Goal: Task Accomplishment & Management: Use online tool/utility

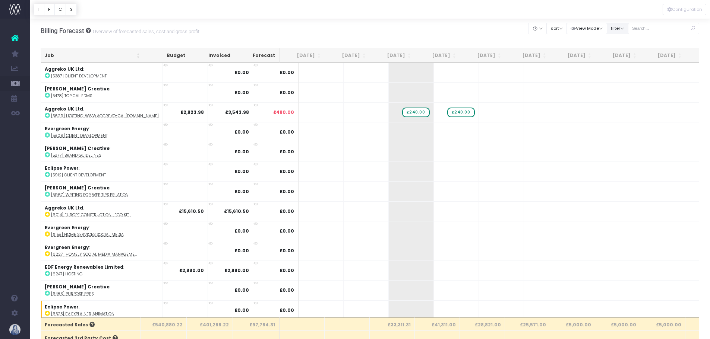
click at [611, 31] on button "filter" at bounding box center [618, 29] width 22 height 12
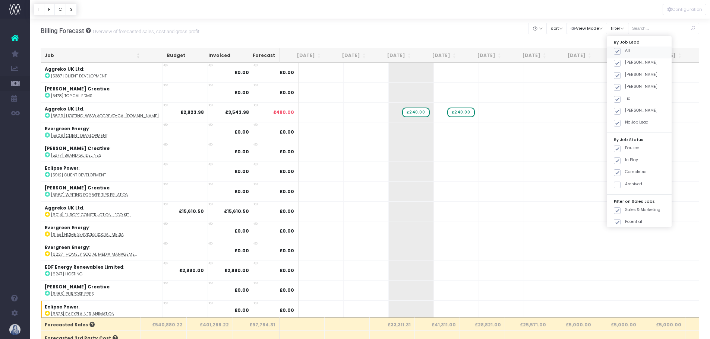
click at [614, 51] on span at bounding box center [617, 51] width 7 height 7
click at [625, 51] on input "All" at bounding box center [627, 50] width 5 height 5
checkbox input "false"
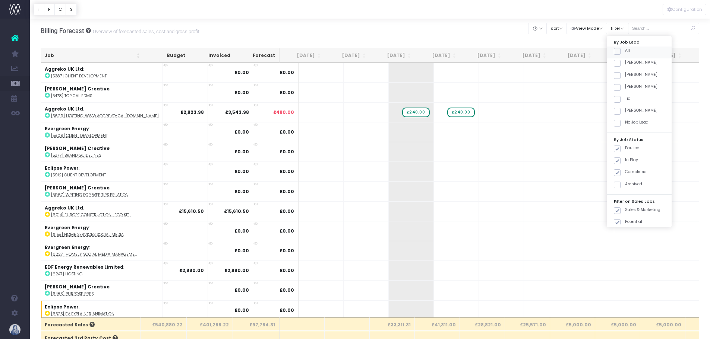
checkbox input "false"
click at [619, 64] on span at bounding box center [617, 63] width 7 height 7
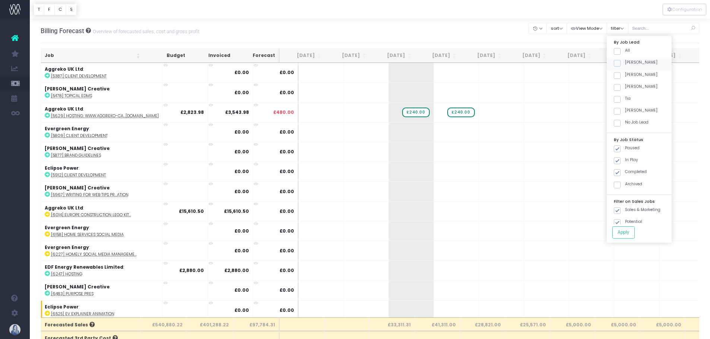
click at [625, 64] on input "[PERSON_NAME]" at bounding box center [627, 62] width 5 height 5
checkbox input "true"
click at [618, 235] on button "Apply" at bounding box center [623, 233] width 22 height 12
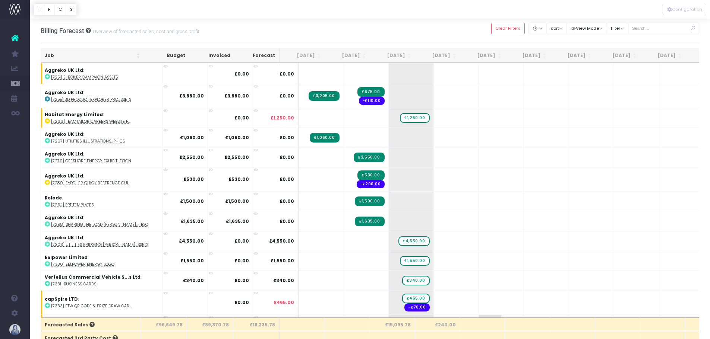
scroll to position [482, 0]
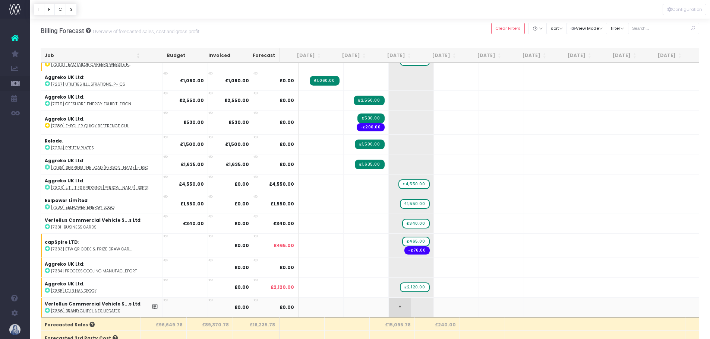
click at [389, 303] on span "+" at bounding box center [400, 307] width 22 height 19
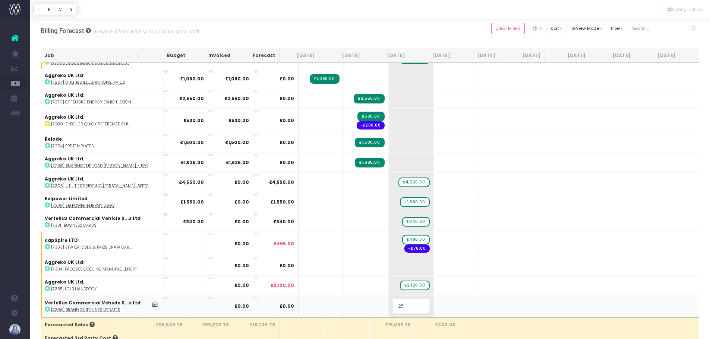
type input "250"
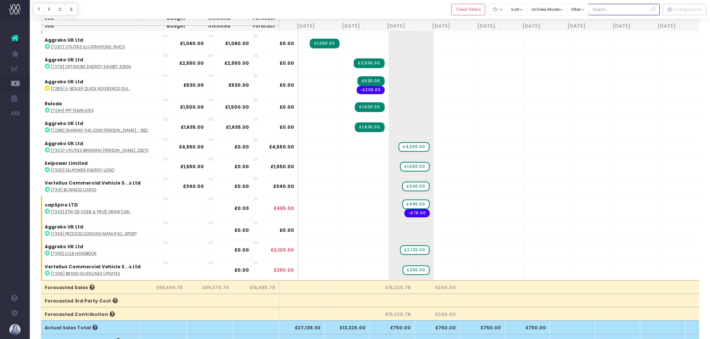
click at [614, 9] on input "text" at bounding box center [624, 10] width 72 height 12
type input "[PERSON_NAME]"
click at [582, 10] on button "filter" at bounding box center [578, 10] width 22 height 12
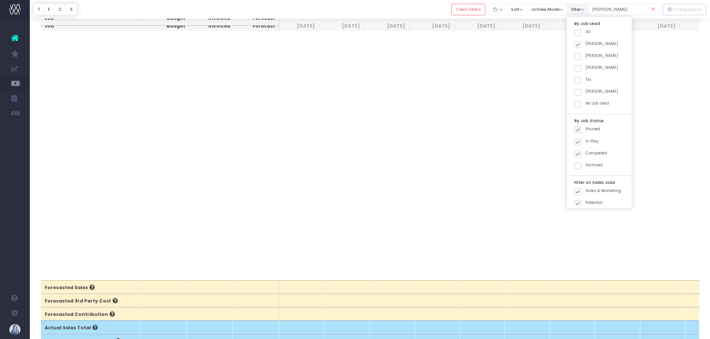
scroll to position [0, 0]
click at [578, 32] on span at bounding box center [577, 32] width 7 height 7
click at [585, 32] on input "All" at bounding box center [587, 31] width 5 height 5
checkbox input "true"
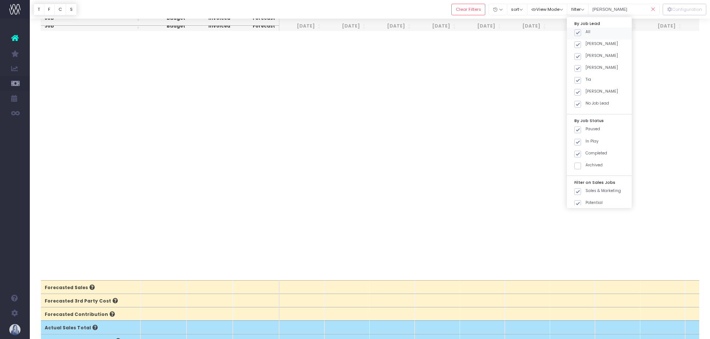
checkbox input "true"
click at [651, 9] on icon at bounding box center [652, 9] width 13 height 15
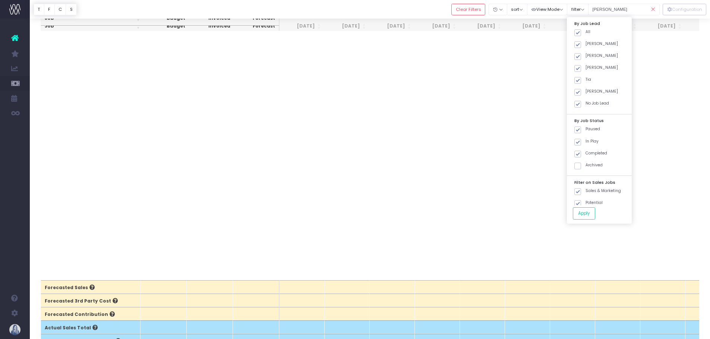
click at [652, 7] on icon at bounding box center [652, 9] width 13 height 15
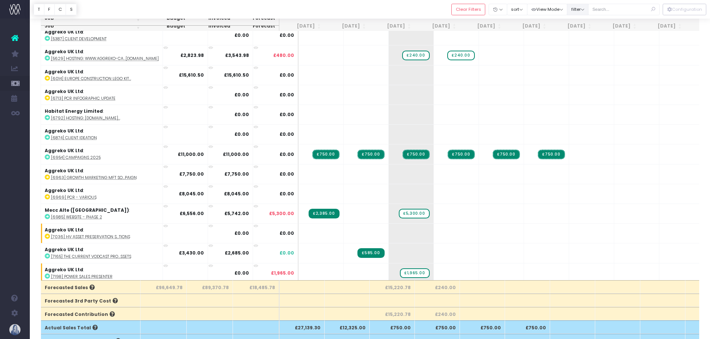
click at [576, 12] on button "filter" at bounding box center [578, 10] width 22 height 12
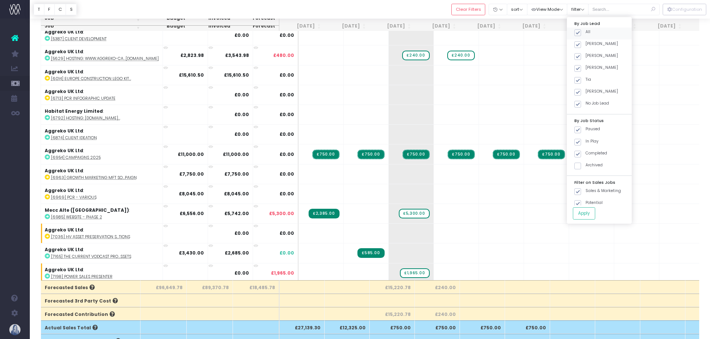
click at [576, 32] on span at bounding box center [577, 32] width 7 height 7
click at [585, 32] on input "All" at bounding box center [587, 31] width 5 height 5
checkbox input "false"
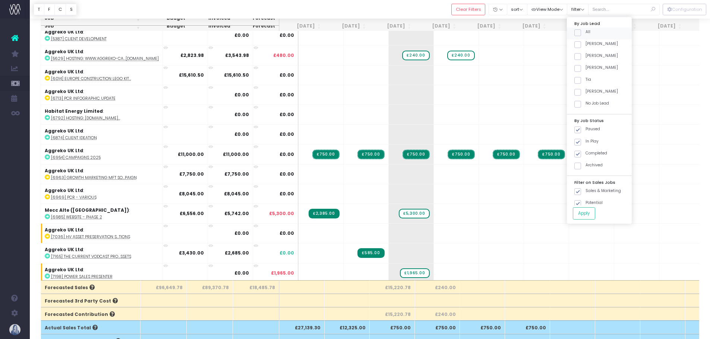
checkbox input "false"
click at [578, 90] on span at bounding box center [577, 92] width 7 height 7
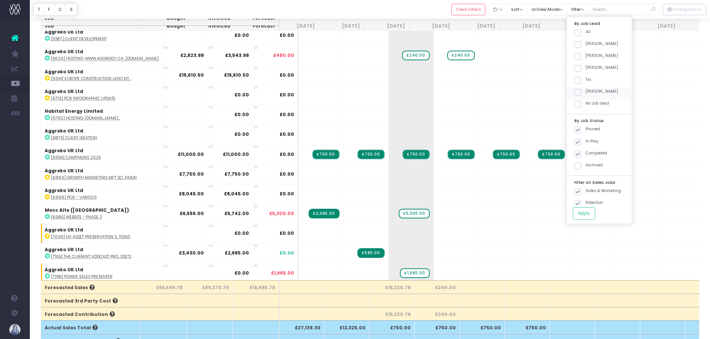
click at [585, 90] on input "[PERSON_NAME]" at bounding box center [587, 91] width 5 height 5
checkbox input "true"
click at [582, 213] on button "Apply" at bounding box center [584, 214] width 22 height 12
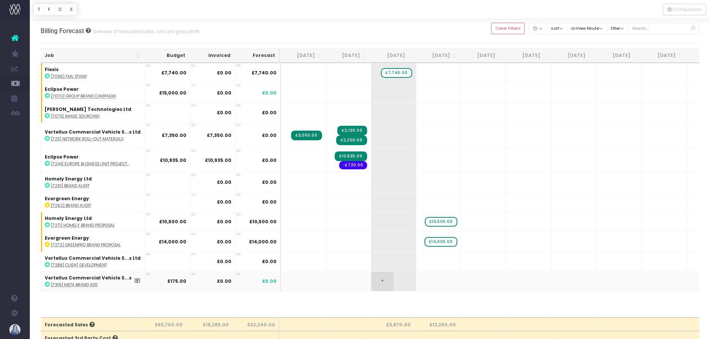
click at [385, 281] on span "+" at bounding box center [382, 281] width 22 height 19
click at [506, 277] on body "Oh my... this is bad. [PERSON_NAME] wasn't able to load this page. Please conta…" at bounding box center [355, 169] width 710 height 339
click at [622, 29] on button "filter" at bounding box center [618, 29] width 22 height 12
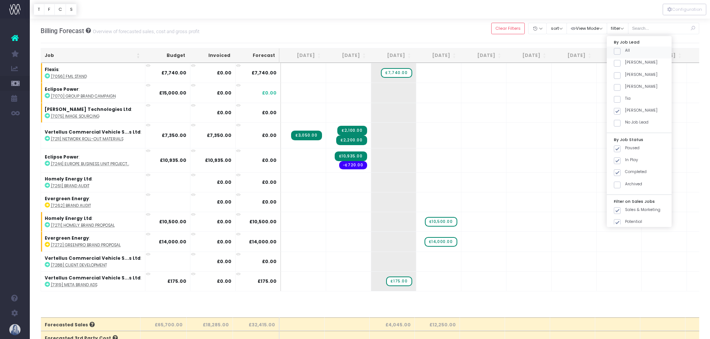
click at [614, 53] on span at bounding box center [617, 51] width 7 height 7
click at [625, 53] on input "All" at bounding box center [627, 50] width 5 height 5
checkbox input "true"
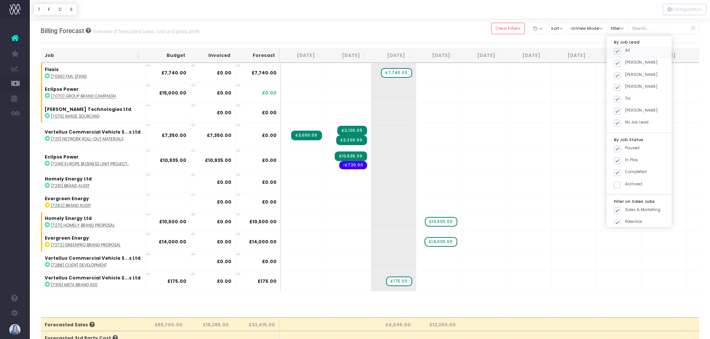
checkbox input "true"
click at [615, 51] on span at bounding box center [617, 51] width 7 height 7
click at [625, 51] on input "All" at bounding box center [627, 50] width 5 height 5
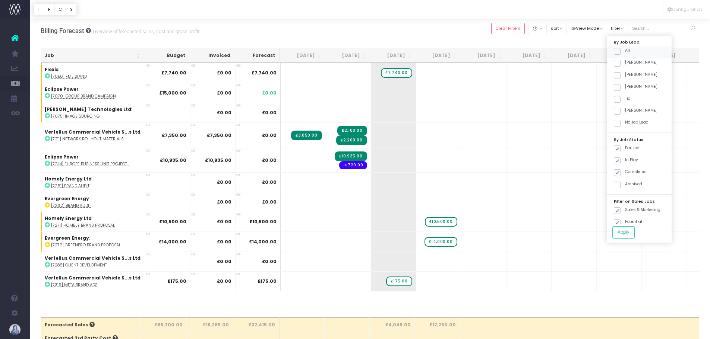
checkbox input "false"
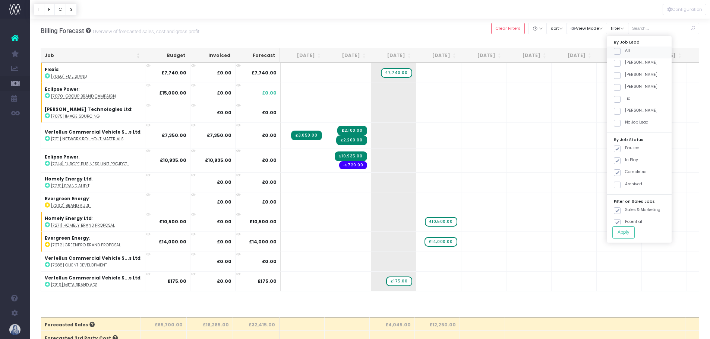
checkbox input "false"
click at [616, 101] on span at bounding box center [617, 99] width 7 height 7
click at [625, 101] on input "Tia" at bounding box center [627, 98] width 5 height 5
checkbox input "true"
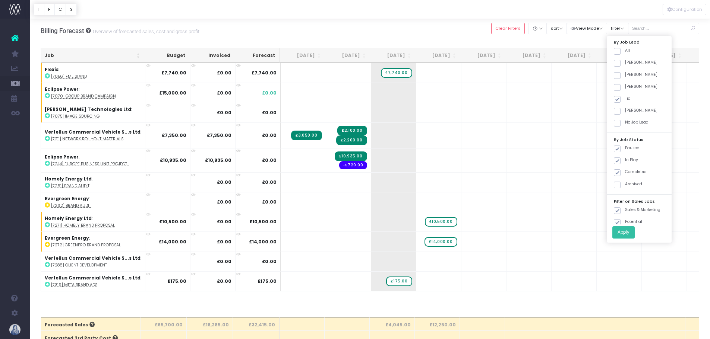
click at [620, 232] on button "Apply" at bounding box center [623, 233] width 22 height 12
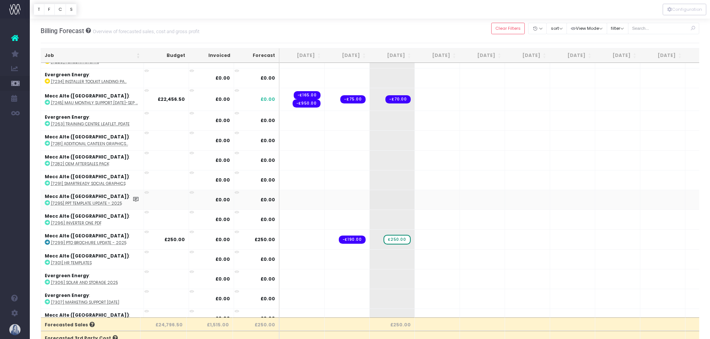
scroll to position [298, 0]
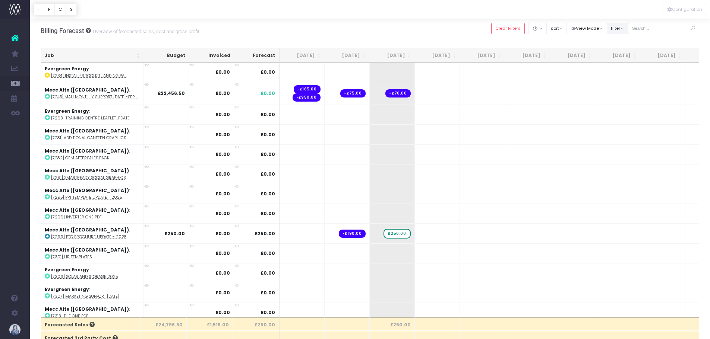
click at [620, 31] on button "filter" at bounding box center [618, 29] width 22 height 12
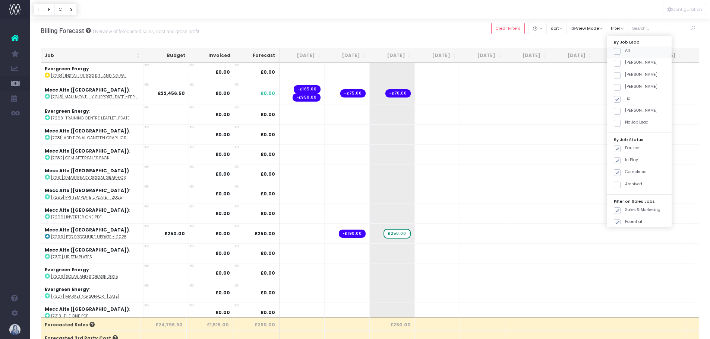
click at [617, 52] on span at bounding box center [617, 51] width 7 height 7
click at [625, 52] on input "All" at bounding box center [627, 50] width 5 height 5
checkbox input "true"
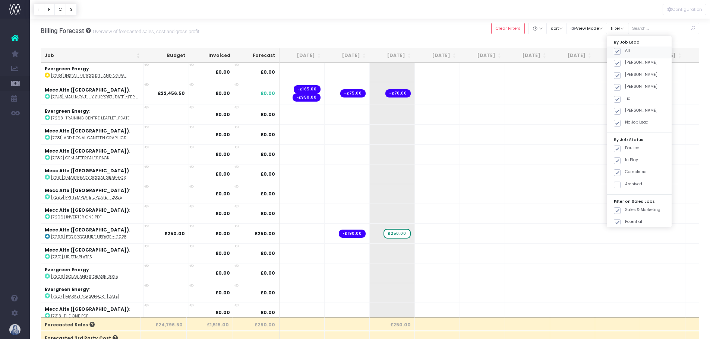
checkbox input "true"
drag, startPoint x: 618, startPoint y: 50, endPoint x: 618, endPoint y: 63, distance: 12.7
click at [618, 50] on span at bounding box center [617, 51] width 7 height 7
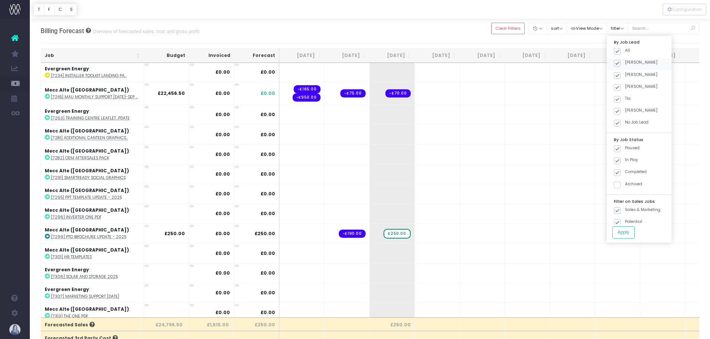
click at [625, 50] on input "All" at bounding box center [627, 50] width 5 height 5
checkbox input "false"
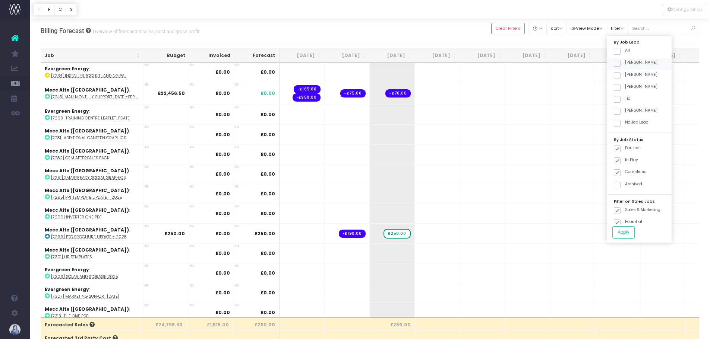
checkbox input "false"
